Goal: Information Seeking & Learning: Find contact information

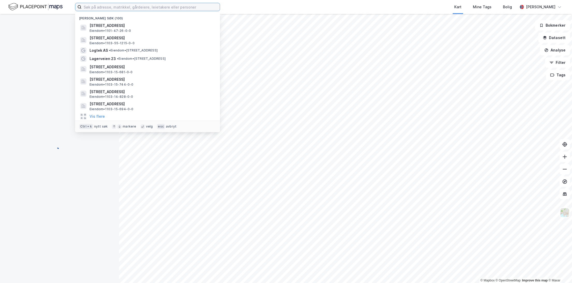
click at [123, 6] on input at bounding box center [150, 7] width 138 height 8
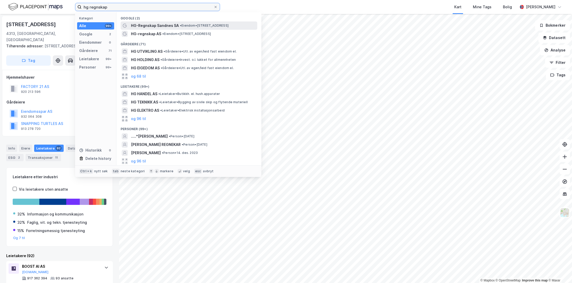
type input "hg regnskap"
click at [182, 28] on div "HG-Regnskap Sandnes SA • Eiendom • [STREET_ADDRESS]" at bounding box center [193, 26] width 125 height 6
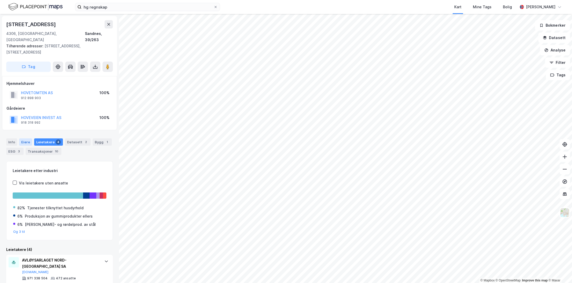
click at [21, 138] on div "Eiere" at bounding box center [25, 141] width 13 height 7
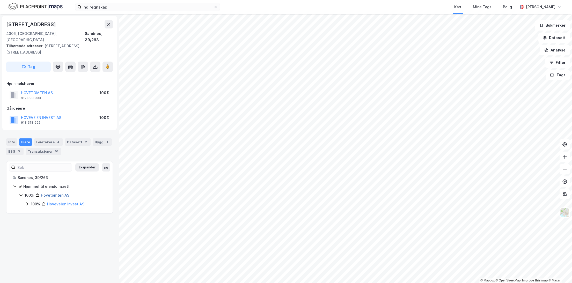
click at [62, 193] on link "Hovetomten AS" at bounding box center [55, 195] width 28 height 4
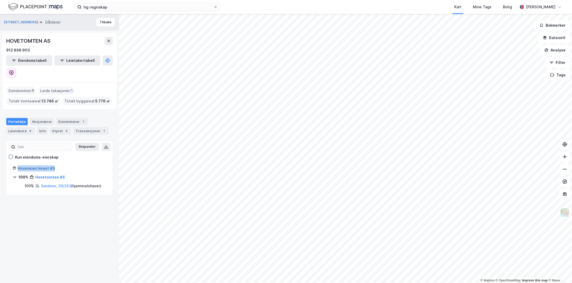
drag, startPoint x: 43, startPoint y: 155, endPoint x: 18, endPoint y: 155, distance: 24.6
click at [18, 165] on div "Hoveveien Invest AS" at bounding box center [62, 168] width 89 height 6
copy link "Hoveveien Invest AS"
